Goal: Information Seeking & Learning: Learn about a topic

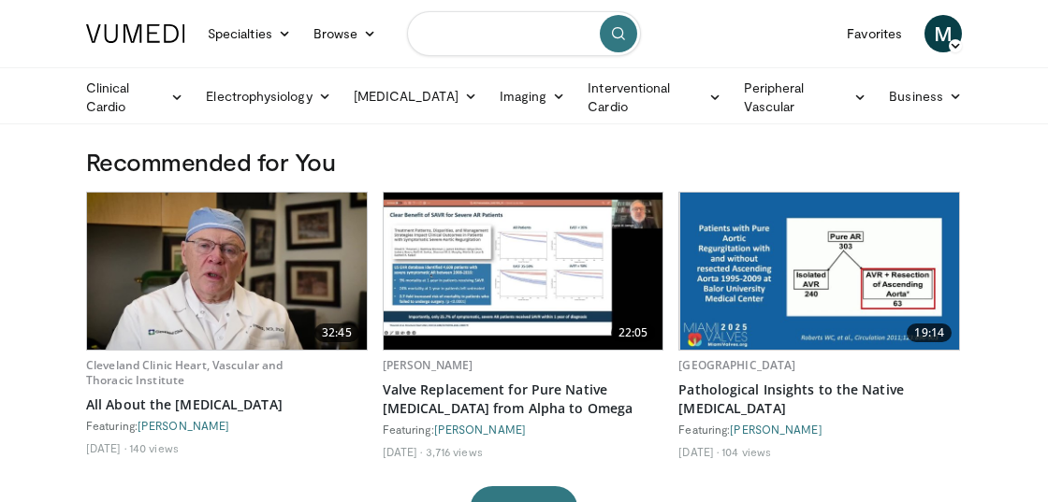
click at [469, 26] on input "Search topics, interventions" at bounding box center [524, 33] width 234 height 45
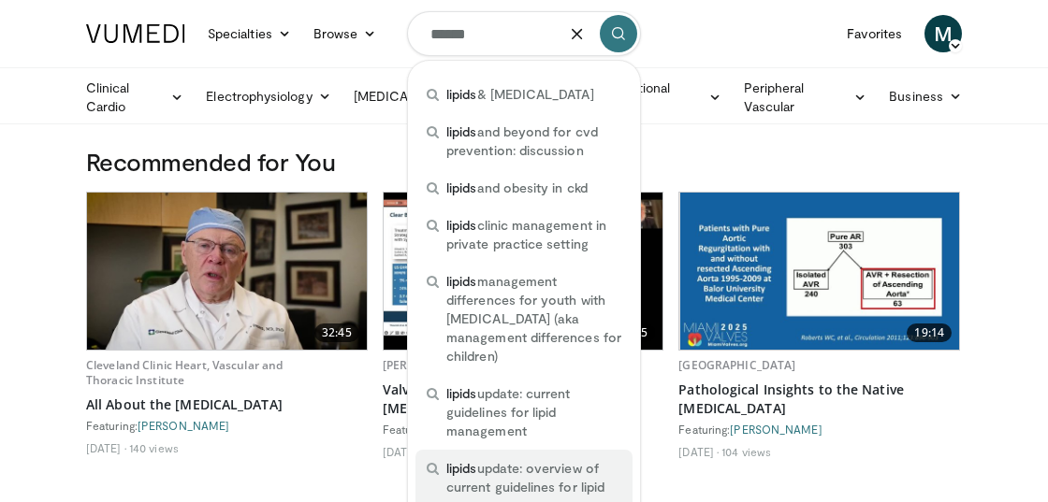
click at [503, 470] on span "lipids update: overview of current guidelines for lipid management" at bounding box center [533, 487] width 175 height 56
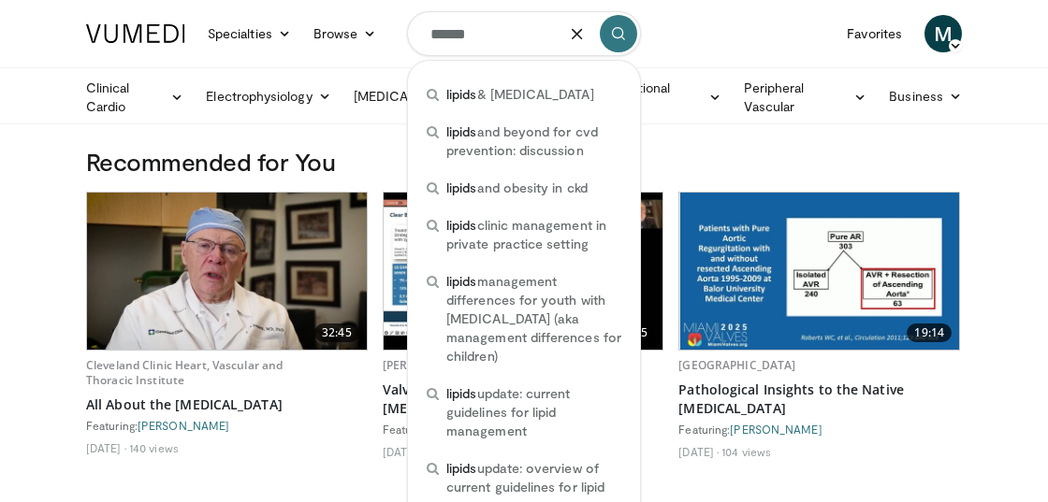
type input "**********"
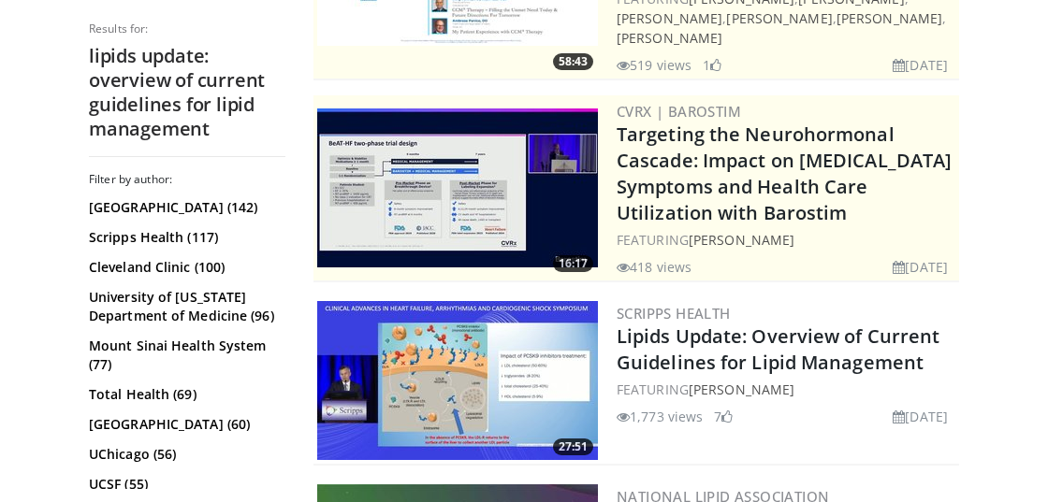
scroll to position [374, 0]
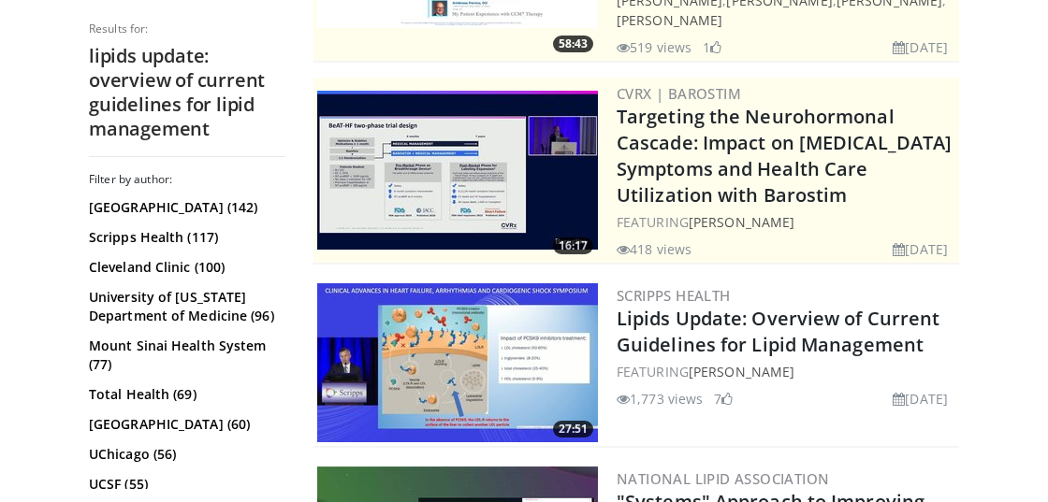
click at [526, 328] on img at bounding box center [457, 362] width 281 height 159
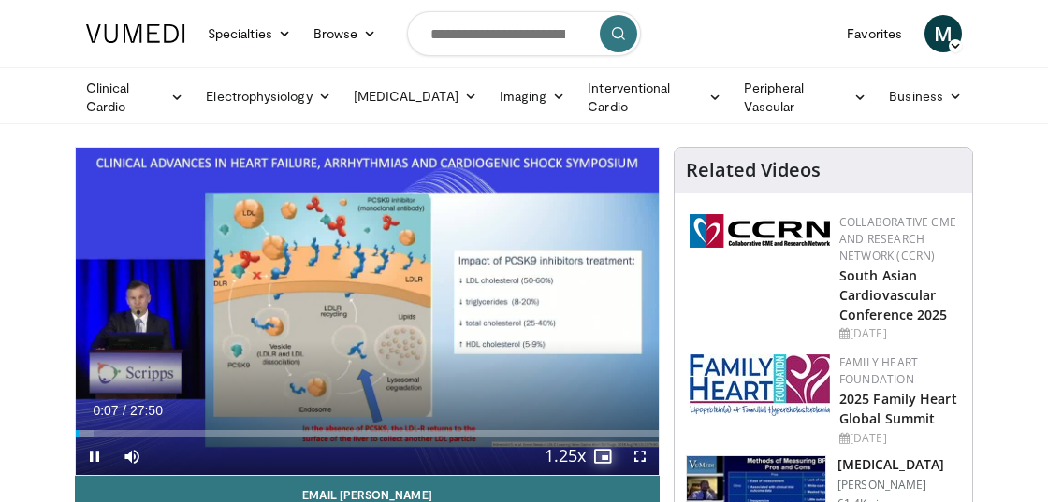
click at [601, 455] on span "Video Player" at bounding box center [602, 456] width 37 height 37
click at [635, 450] on span "Video Player" at bounding box center [639, 456] width 37 height 37
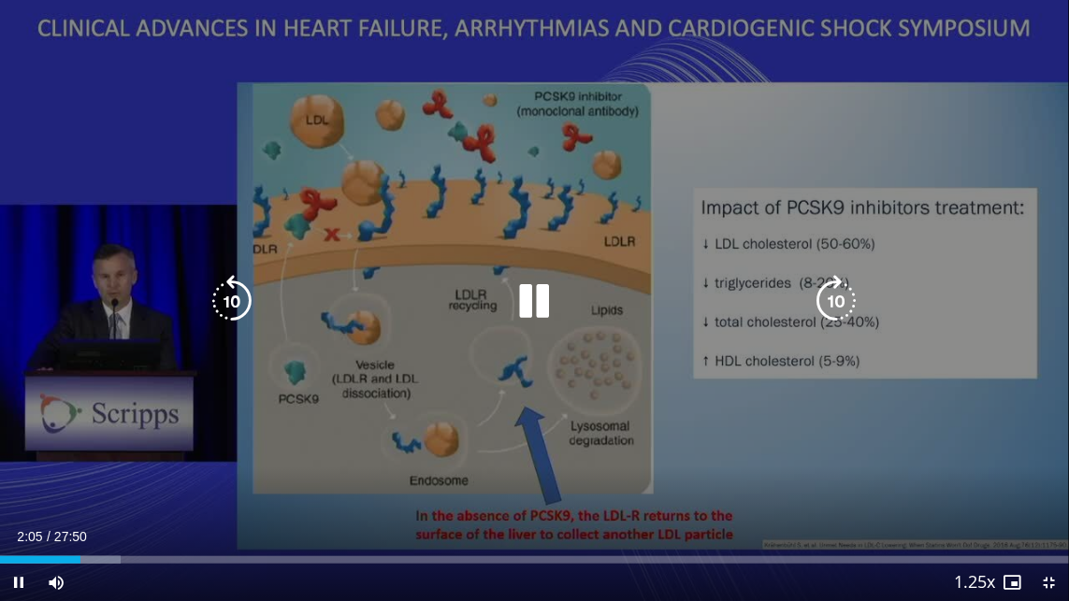
click at [432, 288] on div "Video Player" at bounding box center [535, 300] width 642 height 37
click at [530, 290] on icon "Video Player" at bounding box center [534, 301] width 52 height 52
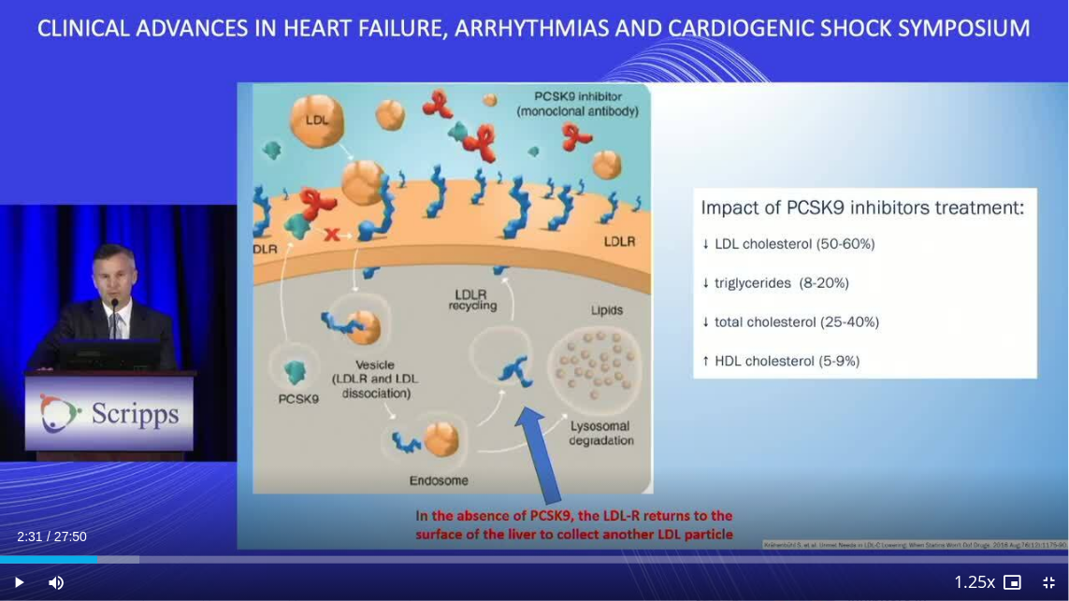
click at [325, 329] on div "10 seconds Tap to unmute" at bounding box center [534, 300] width 1069 height 601
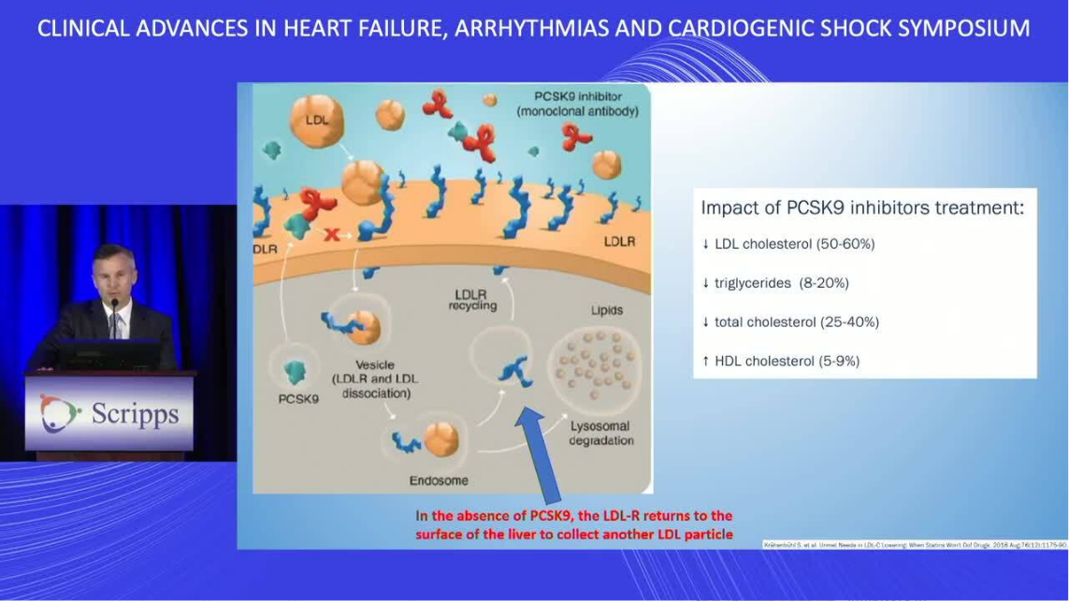
click at [355, 420] on div "10 seconds Tap to unmute" at bounding box center [534, 300] width 1069 height 601
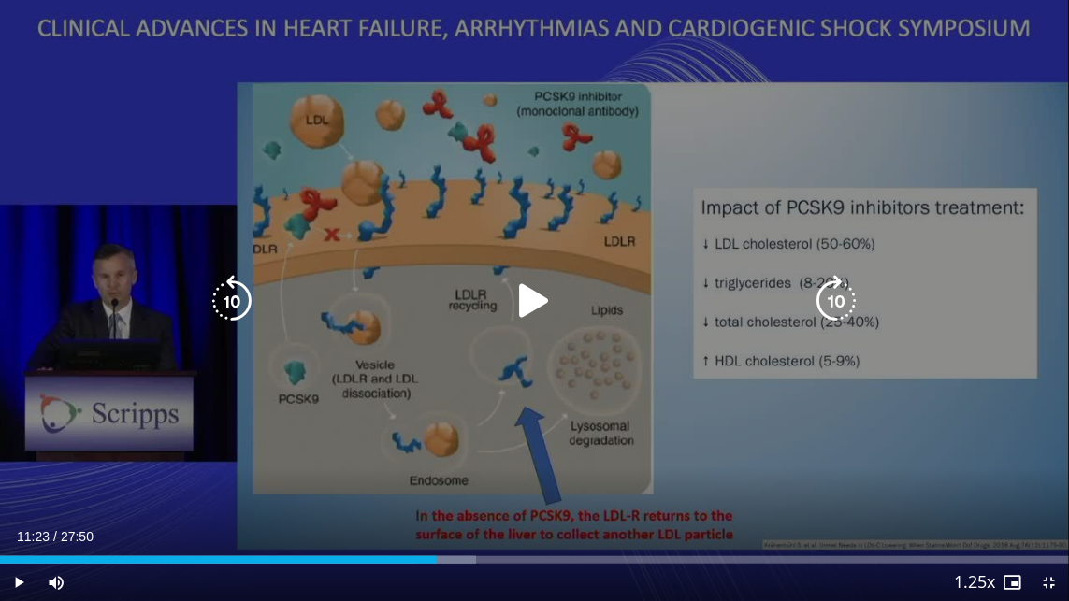
click at [354, 420] on div "10 seconds Tap to unmute" at bounding box center [534, 300] width 1069 height 601
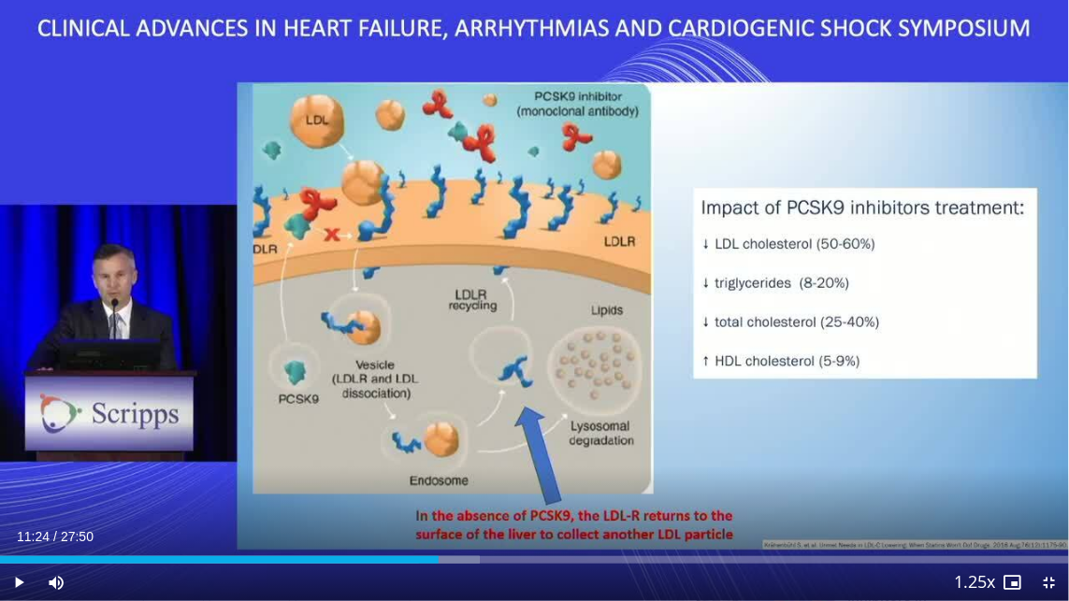
click at [354, 420] on div "10 seconds Tap to unmute" at bounding box center [534, 300] width 1069 height 601
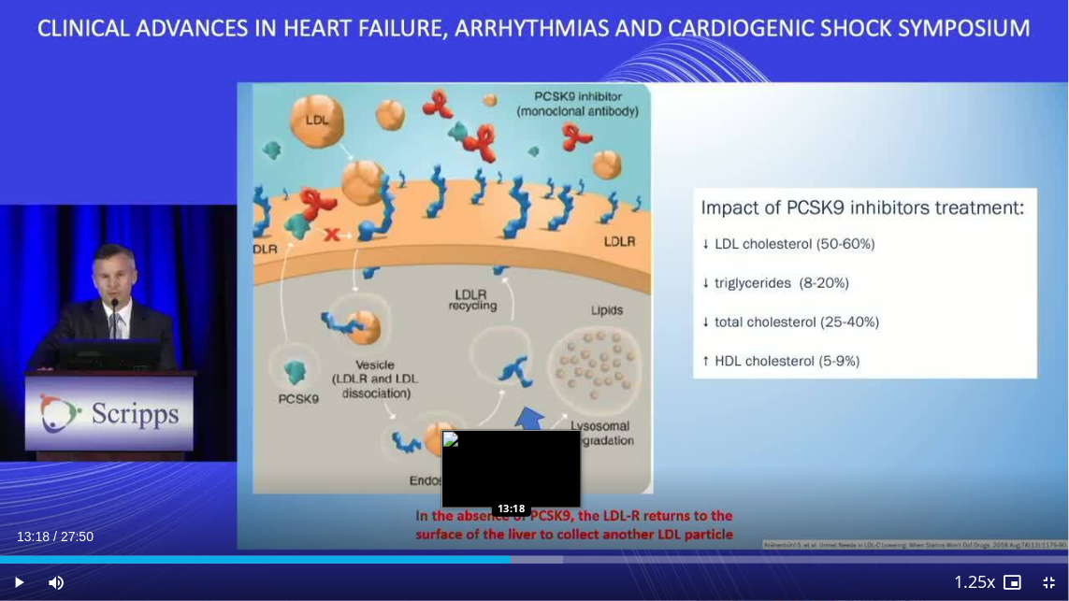
click at [512, 501] on div "Loaded : 52.68% 13:18 13:18" at bounding box center [534, 560] width 1069 height 7
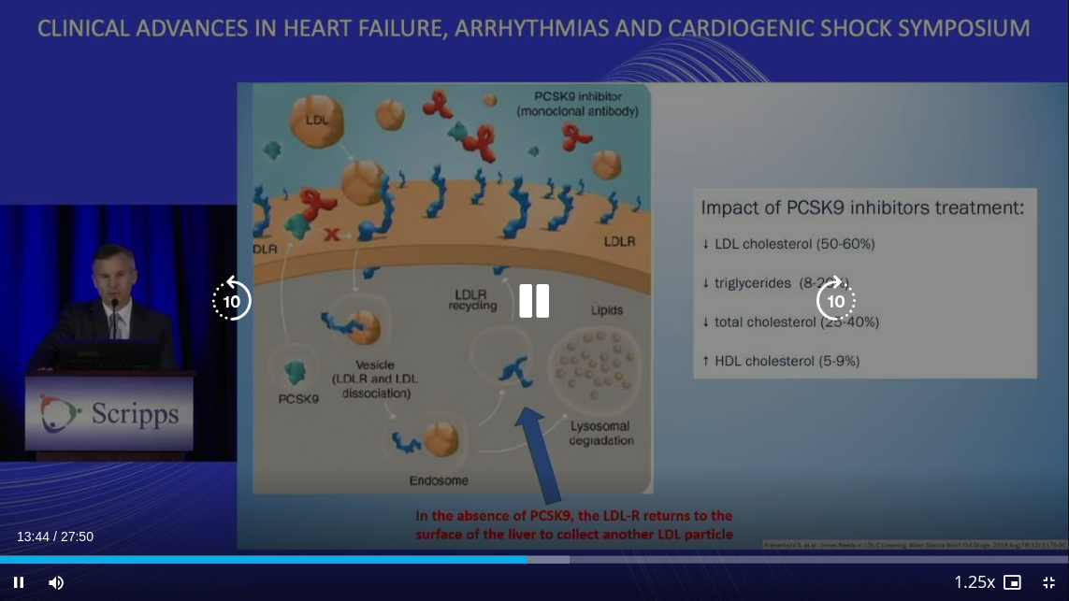
click at [145, 501] on div "10 seconds Tap to unmute" at bounding box center [534, 300] width 1069 height 601
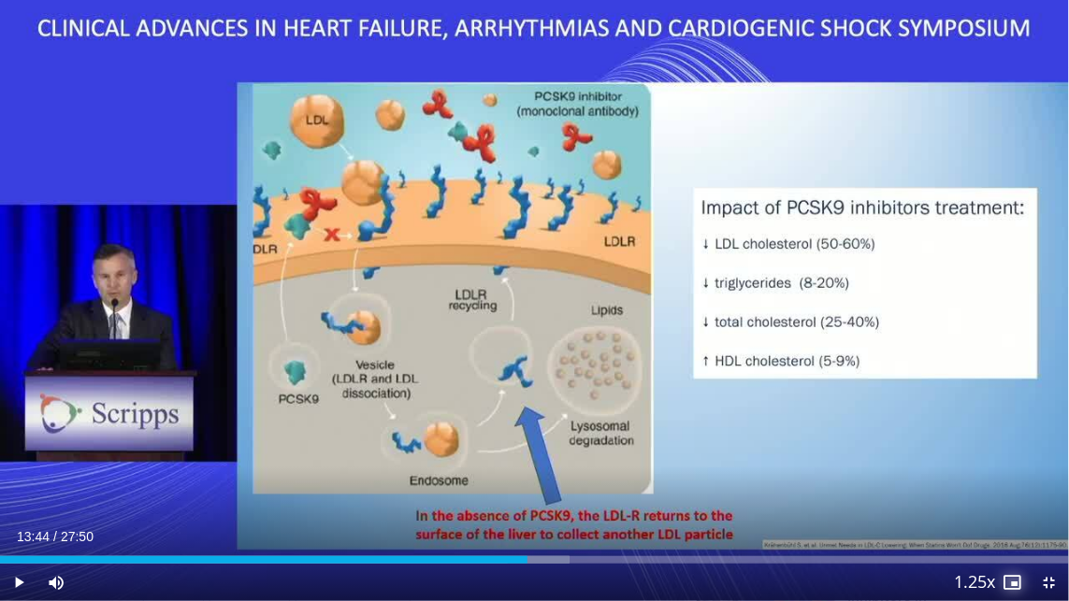
click at [993, 501] on div "Current Time 13:44 / Duration 27:50 Play Skip Backward Skip Forward Mute 0% Loa…" at bounding box center [534, 582] width 1069 height 37
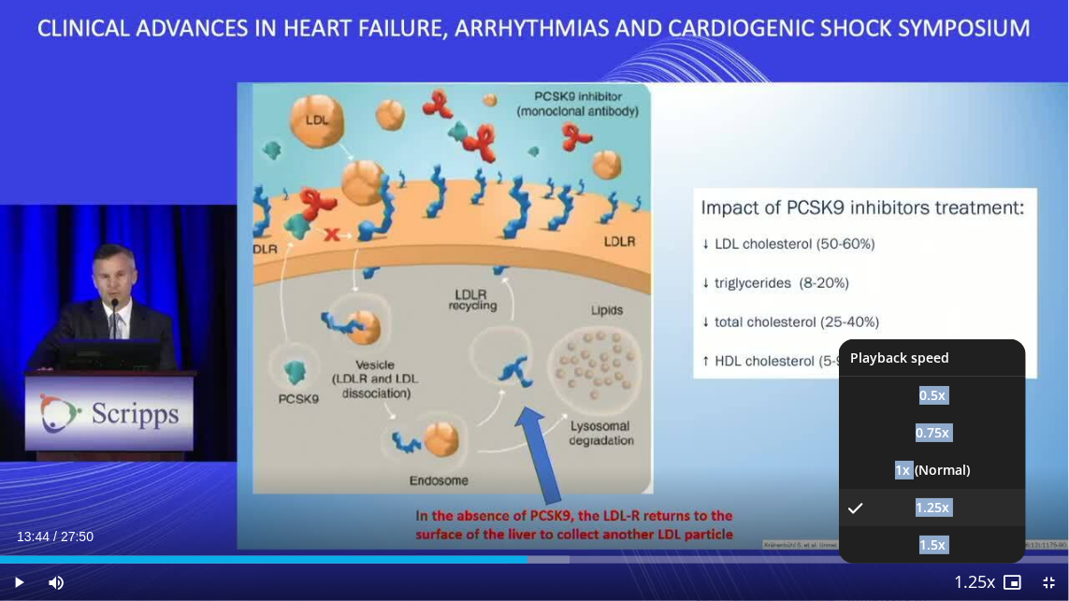
click at [990, 501] on button "Playback Rate" at bounding box center [975, 582] width 37 height 37
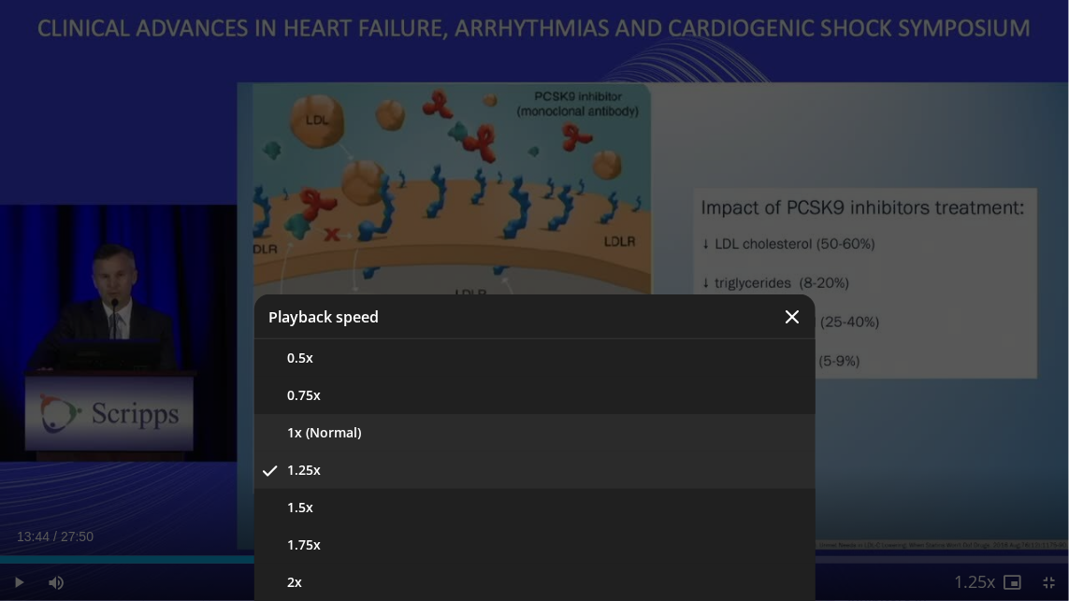
click at [344, 426] on button "1x (Normal)" at bounding box center [534, 432] width 561 height 37
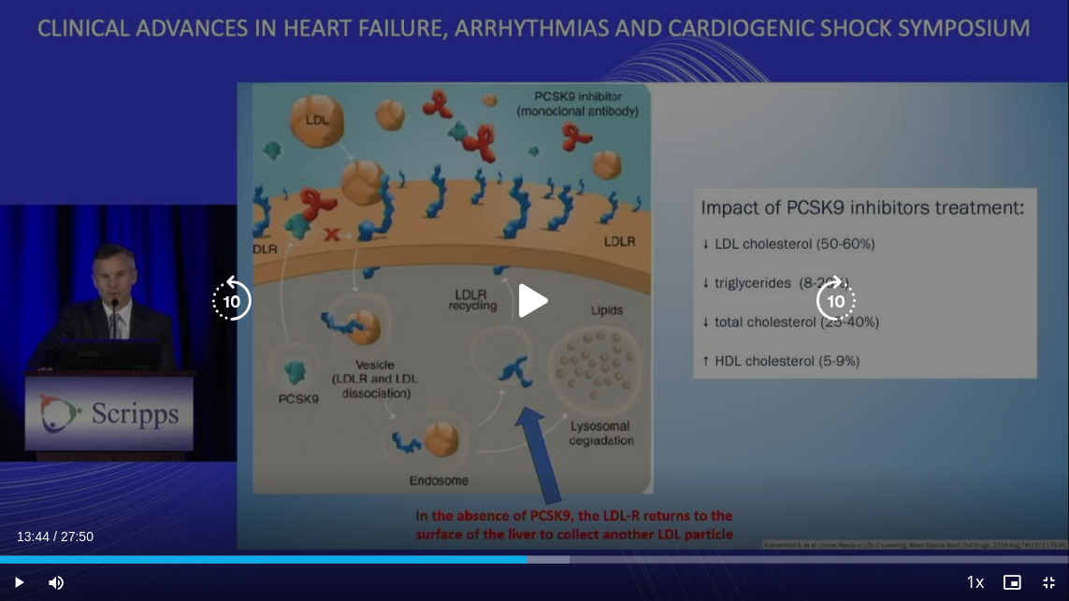
click at [529, 305] on icon "Video Player" at bounding box center [534, 301] width 52 height 52
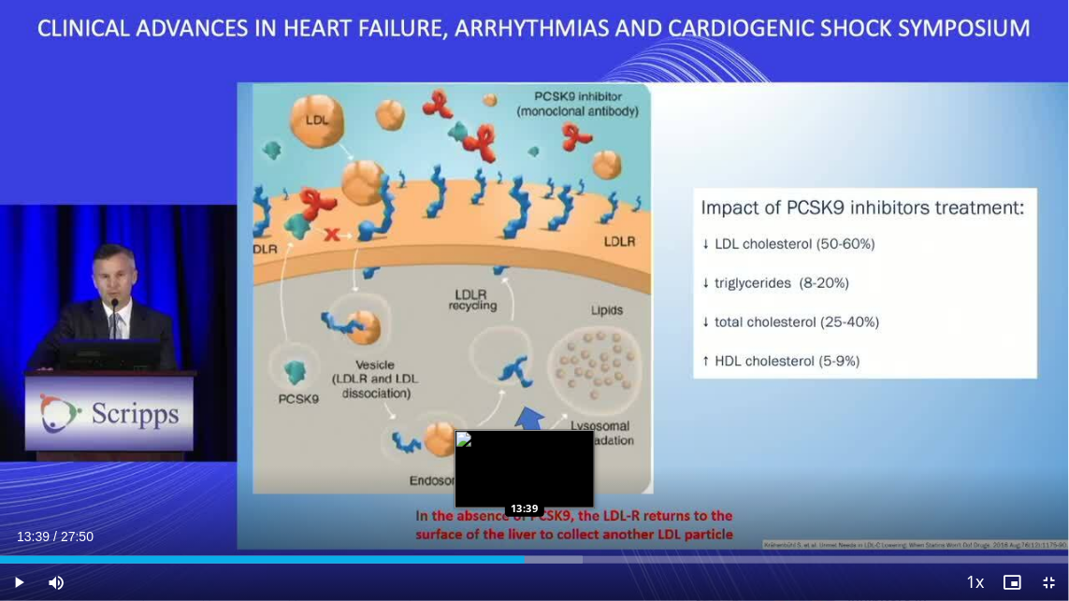
click at [525, 501] on div "Loaded : 54.47% 13:39 13:39" at bounding box center [534, 560] width 1069 height 7
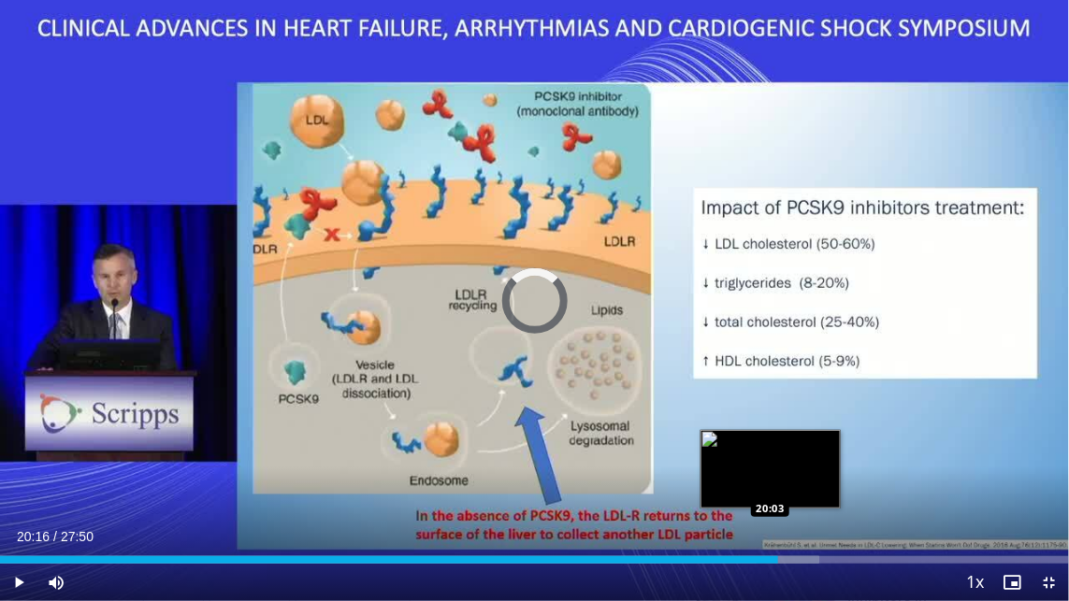
click at [771, 501] on div "Loaded : 76.60% 20:16 20:03" at bounding box center [534, 560] width 1069 height 7
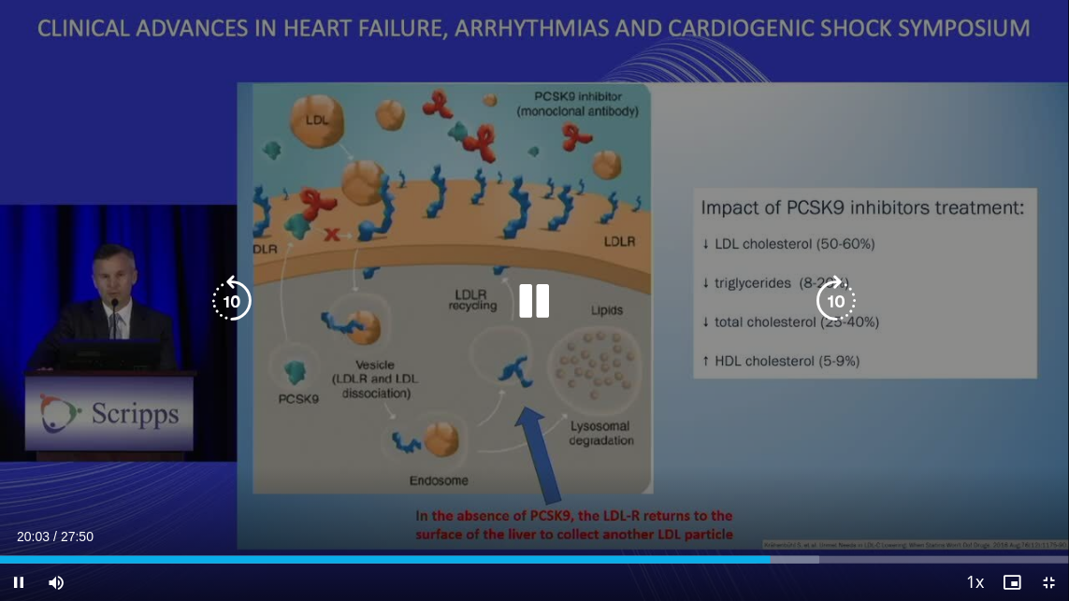
click at [643, 432] on div "10 seconds Tap to unmute" at bounding box center [534, 300] width 1069 height 601
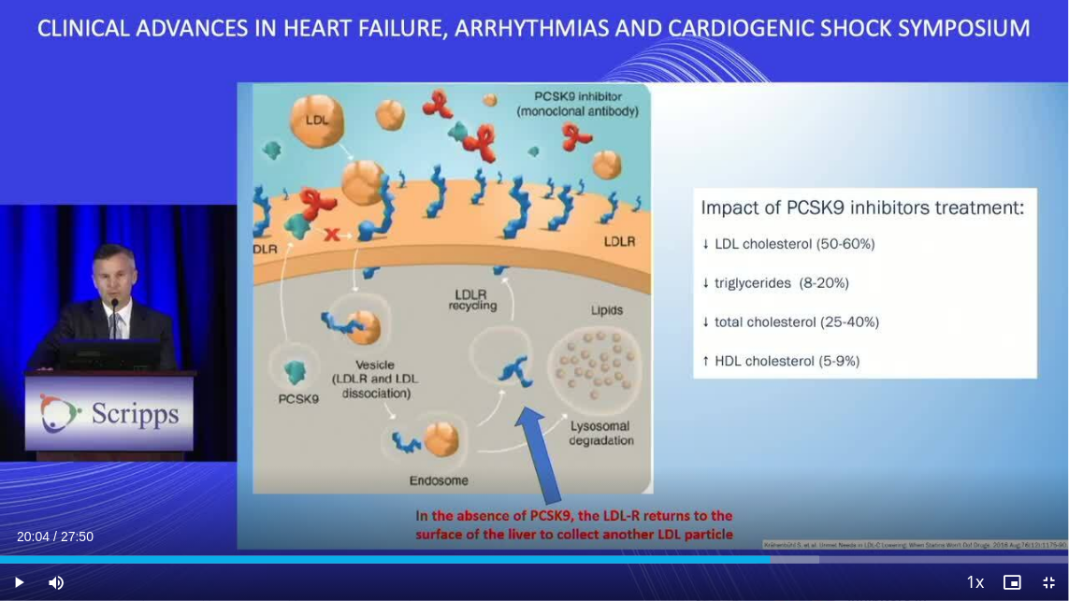
click at [529, 430] on div "10 seconds Tap to unmute" at bounding box center [534, 300] width 1069 height 601
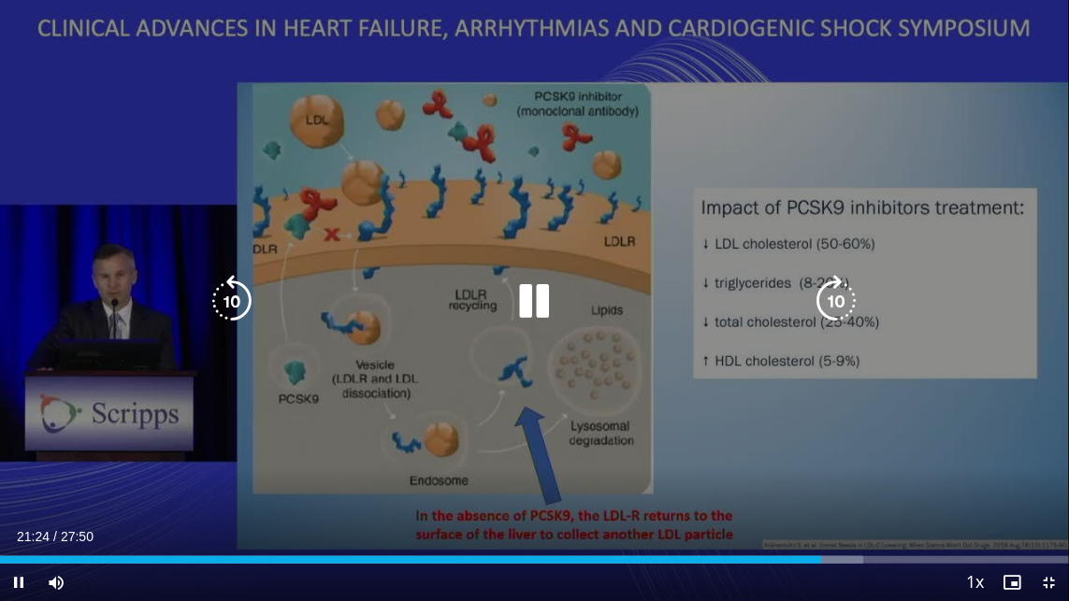
click at [250, 501] on div "10 seconds Tap to unmute" at bounding box center [534, 300] width 1069 height 601
click at [528, 288] on icon "Video Player" at bounding box center [534, 301] width 52 height 52
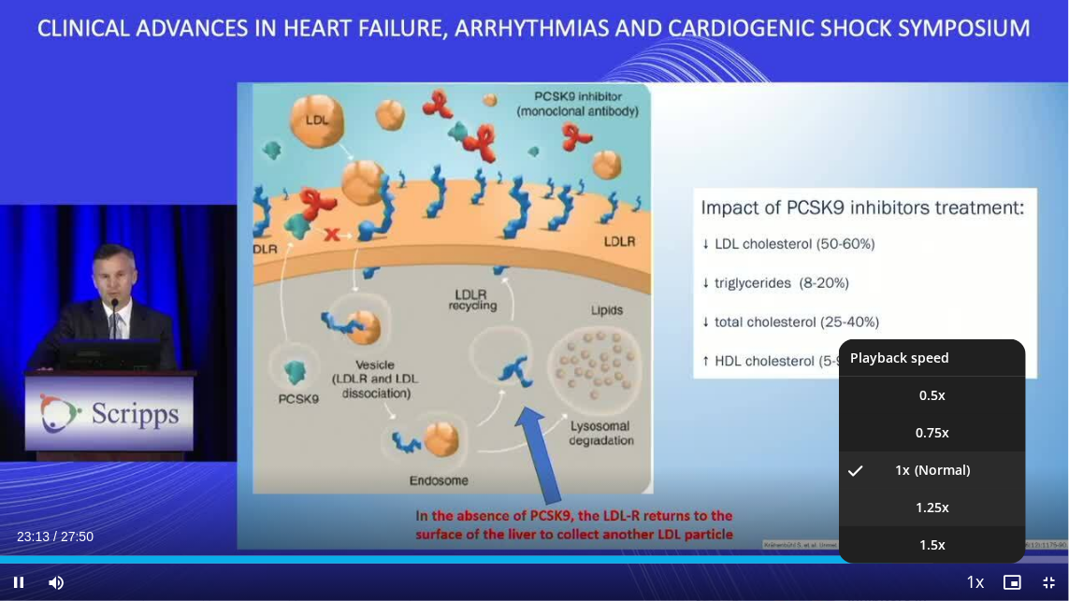
click at [937, 501] on span "1.25x" at bounding box center [933, 508] width 34 height 19
click at [978, 501] on span "Video Player" at bounding box center [975, 583] width 26 height 37
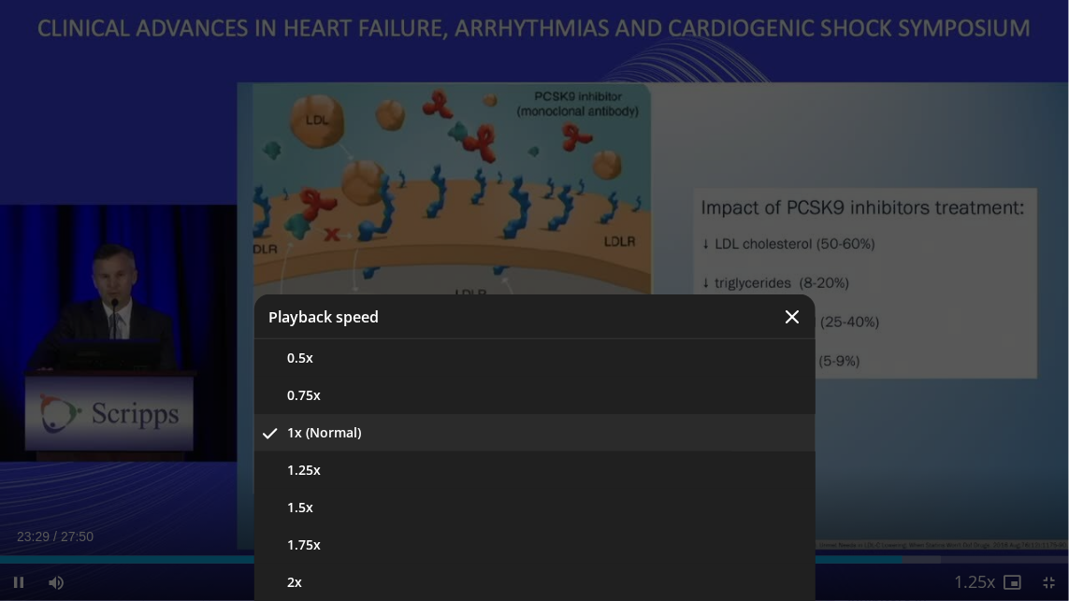
click at [341, 427] on button "1x (Normal)" at bounding box center [534, 432] width 561 height 37
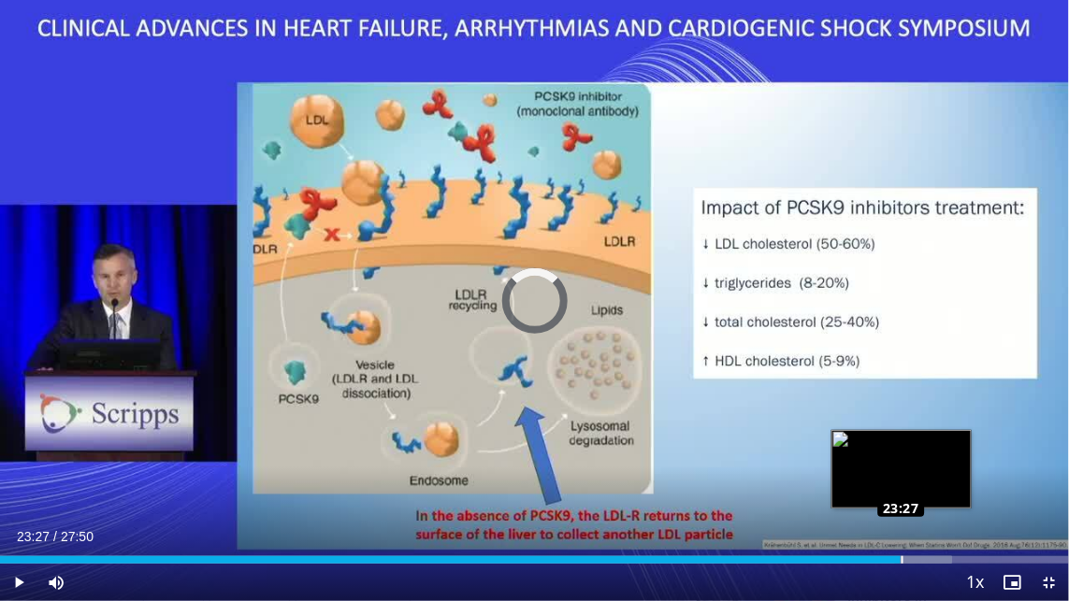
click at [901, 501] on div "Loaded : 89.07% 23:27 23:27" at bounding box center [534, 560] width 1069 height 7
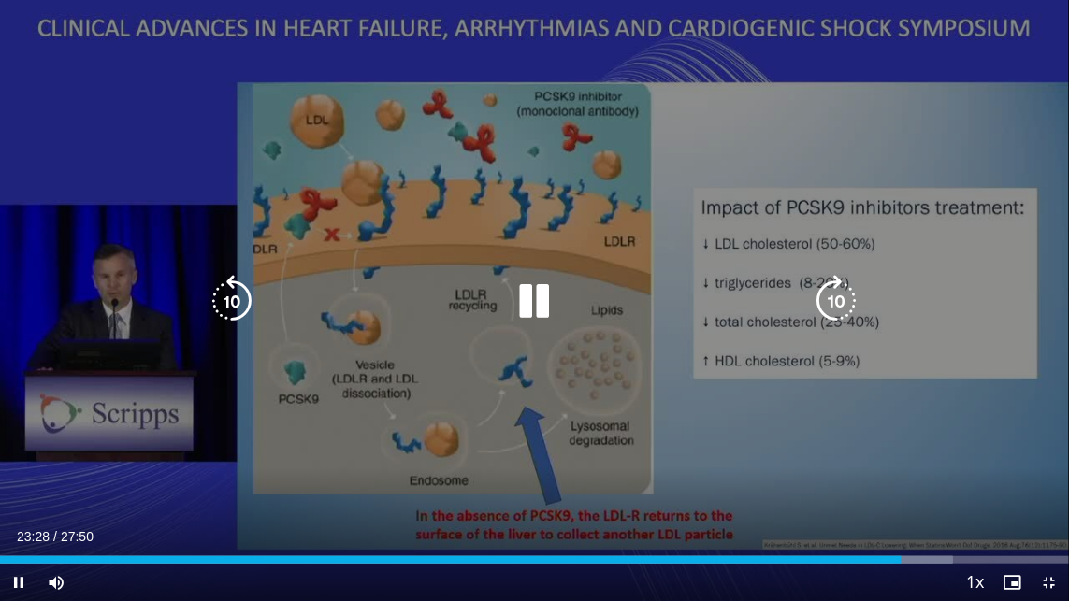
click at [542, 295] on icon "Video Player" at bounding box center [534, 301] width 52 height 52
click at [524, 299] on icon "Video Player" at bounding box center [534, 301] width 52 height 52
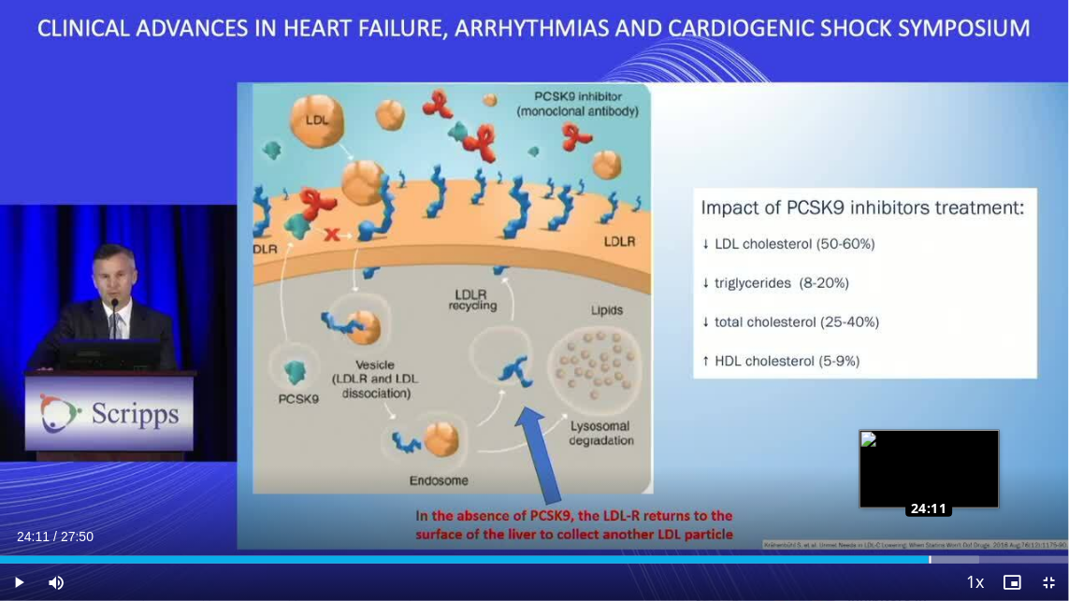
click at [930, 501] on div "Loaded : 91.59% 24:11 24:11" at bounding box center [534, 560] width 1069 height 7
click at [923, 501] on div "Loaded : 91.59% 24:01 24:02" at bounding box center [534, 560] width 1069 height 7
click at [918, 501] on div "Loaded : 91.59% 24:02 23:56" at bounding box center [534, 560] width 1069 height 7
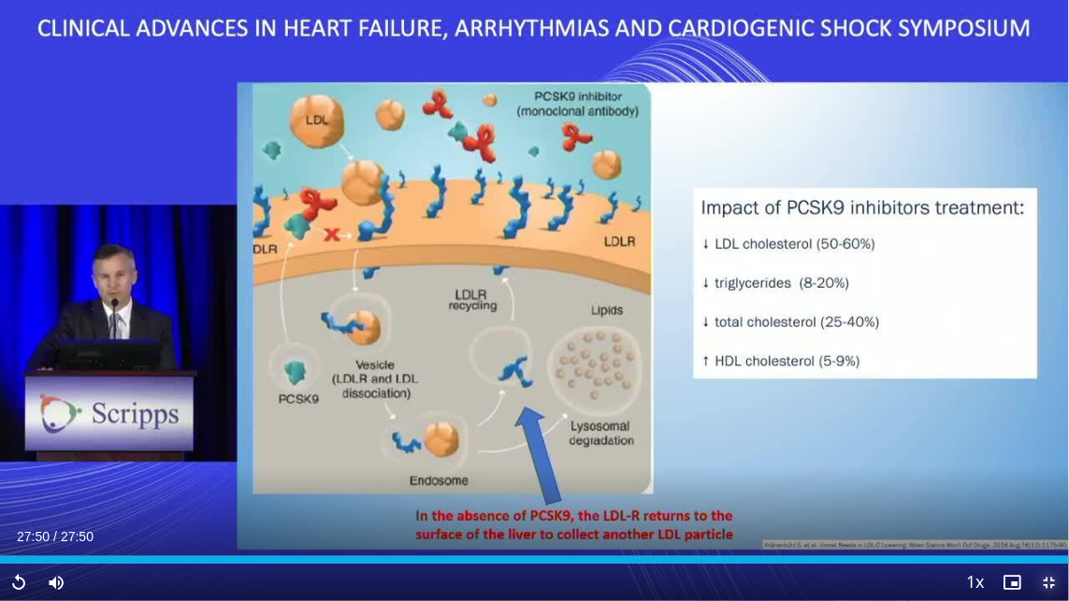
click at [1047, 501] on span "Video Player" at bounding box center [1050, 582] width 37 height 37
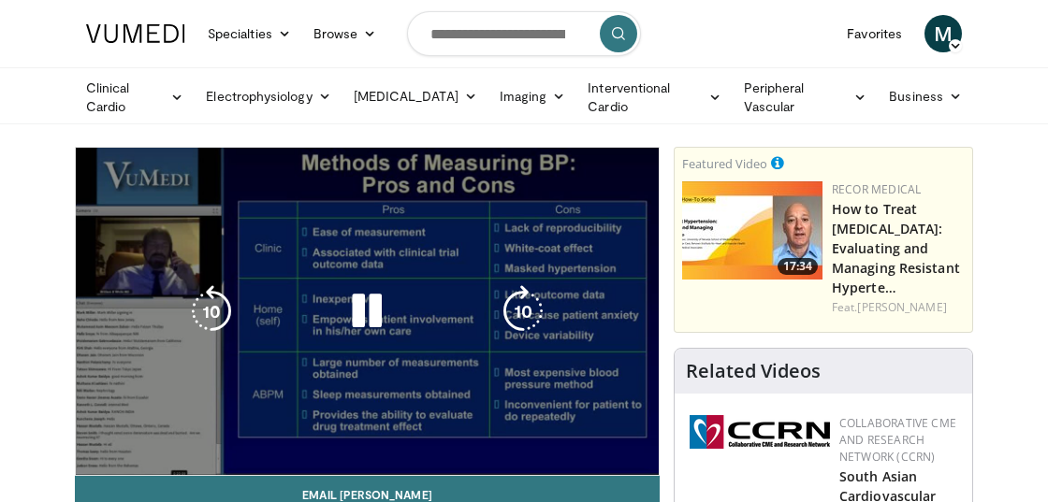
click at [355, 296] on icon "Video Player" at bounding box center [366, 311] width 52 height 52
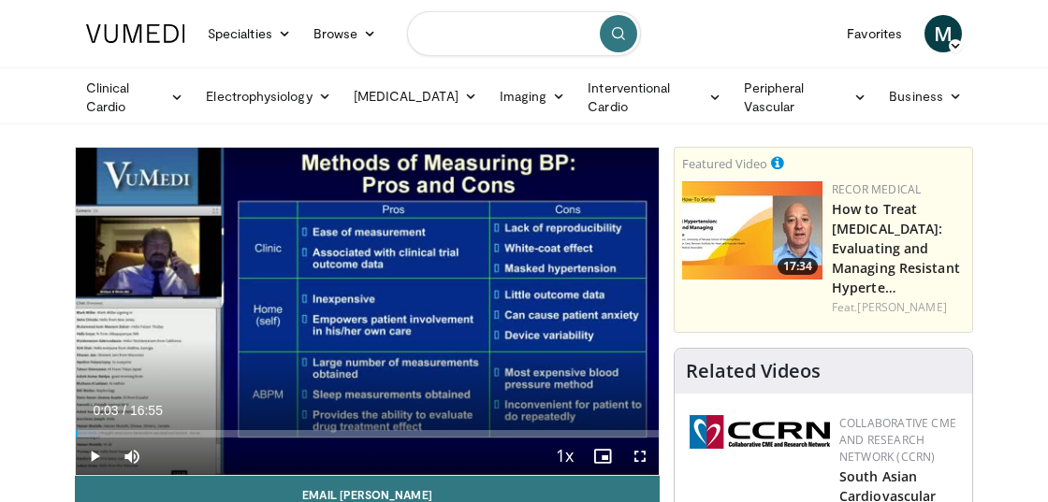
click at [455, 34] on input "Search topics, interventions" at bounding box center [524, 33] width 234 height 45
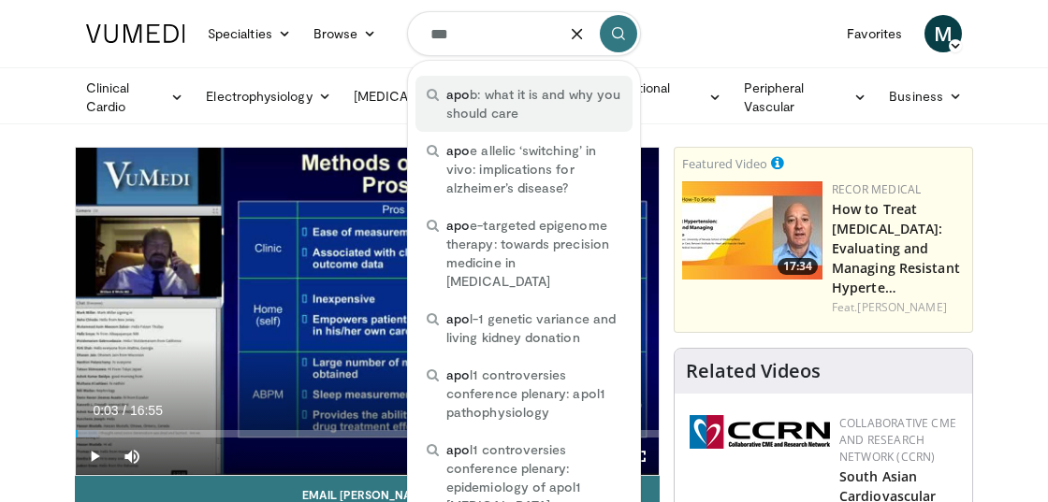
click at [504, 108] on span "apo b: what it is and why you should care" at bounding box center [533, 103] width 175 height 37
type input "**********"
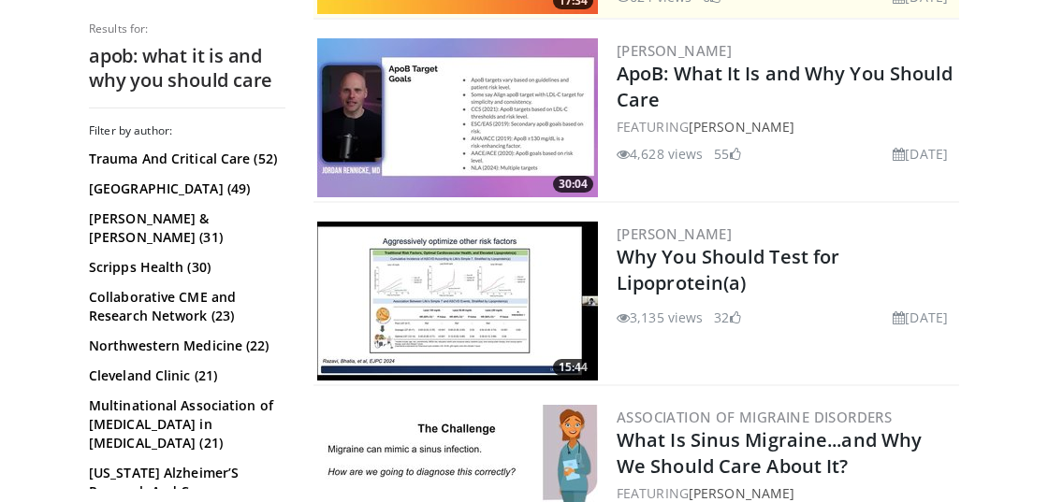
scroll to position [281, 0]
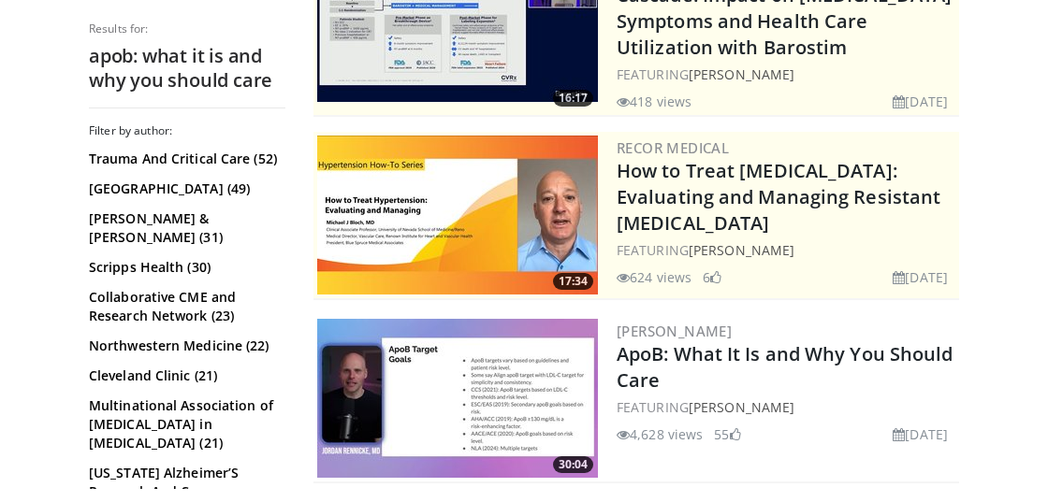
click at [478, 395] on img at bounding box center [457, 398] width 281 height 159
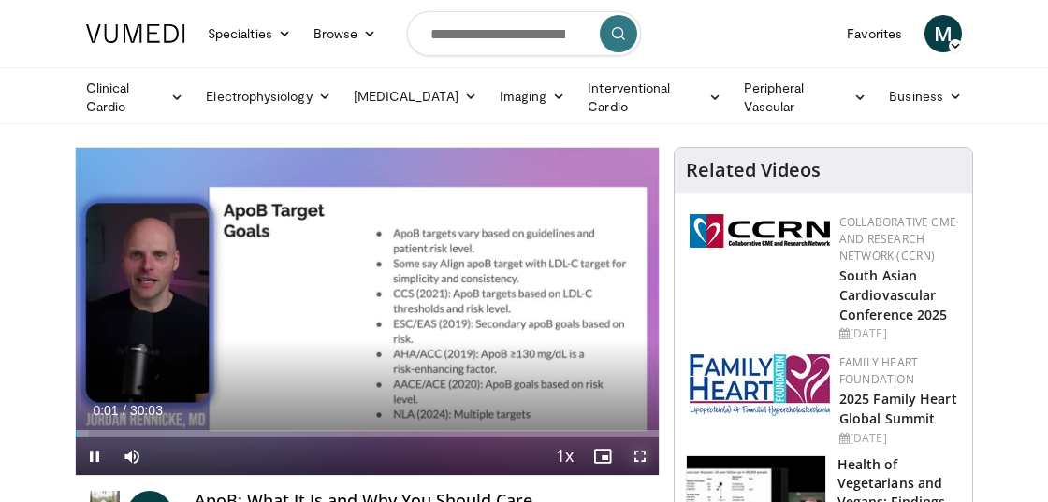
click at [633, 449] on span "Video Player" at bounding box center [639, 456] width 37 height 37
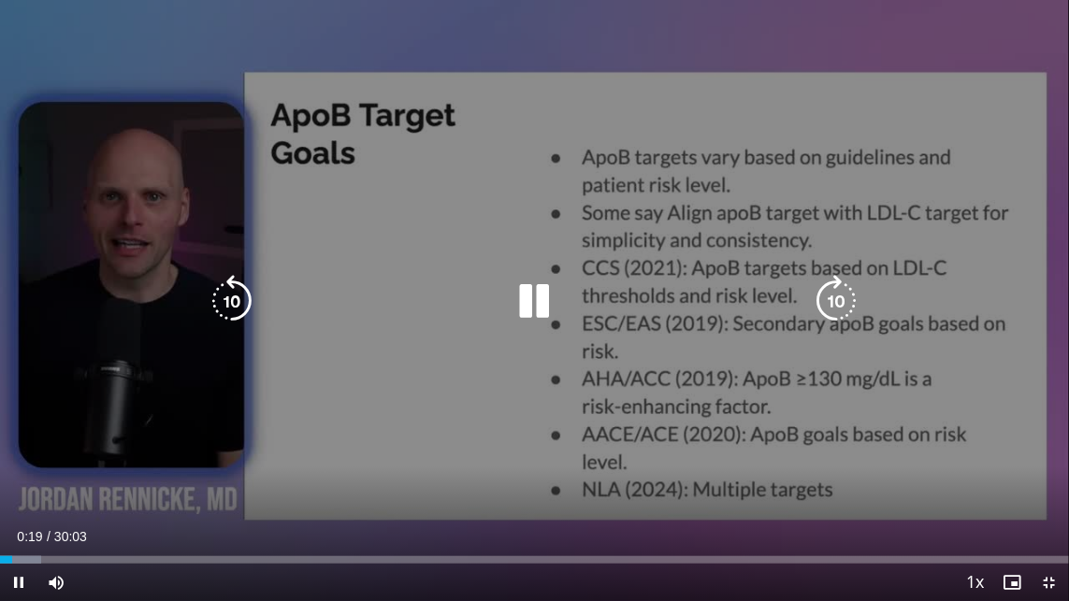
click at [535, 315] on icon "Video Player" at bounding box center [534, 301] width 52 height 52
